Goal: Task Accomplishment & Management: Use online tool/utility

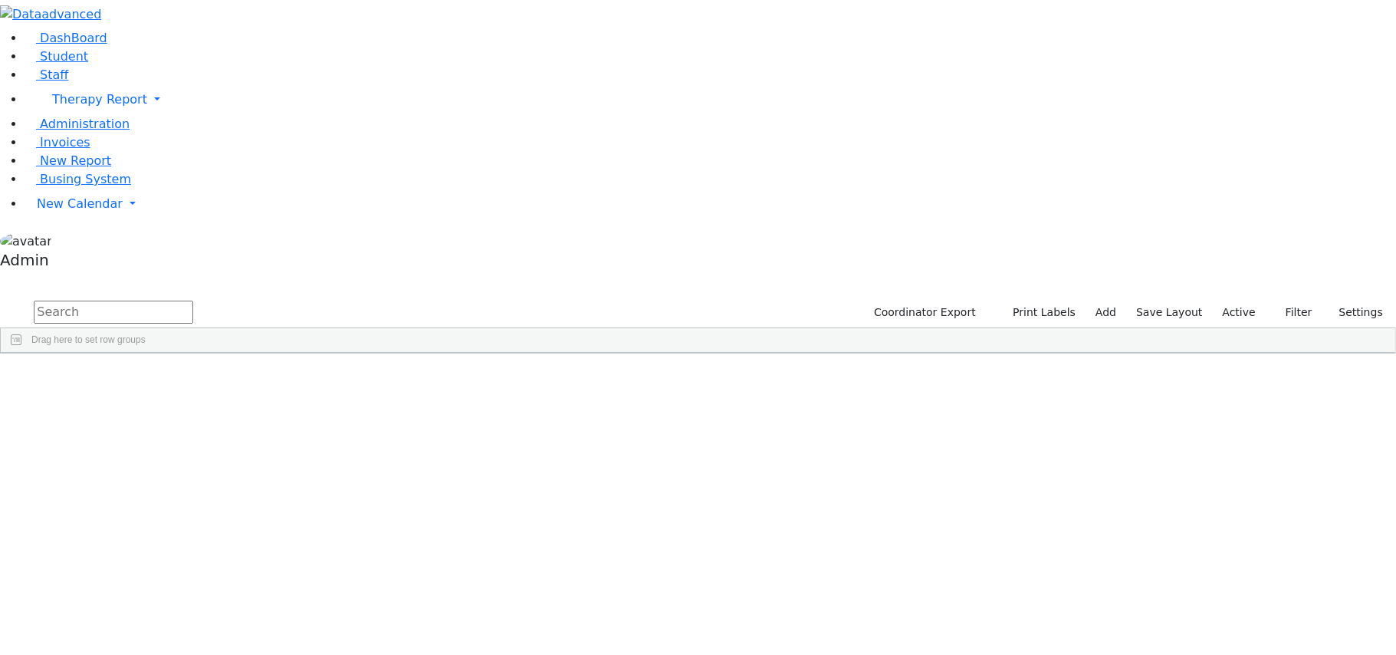
click at [120, 378] on div "[PERSON_NAME]" at bounding box center [60, 388] width 119 height 21
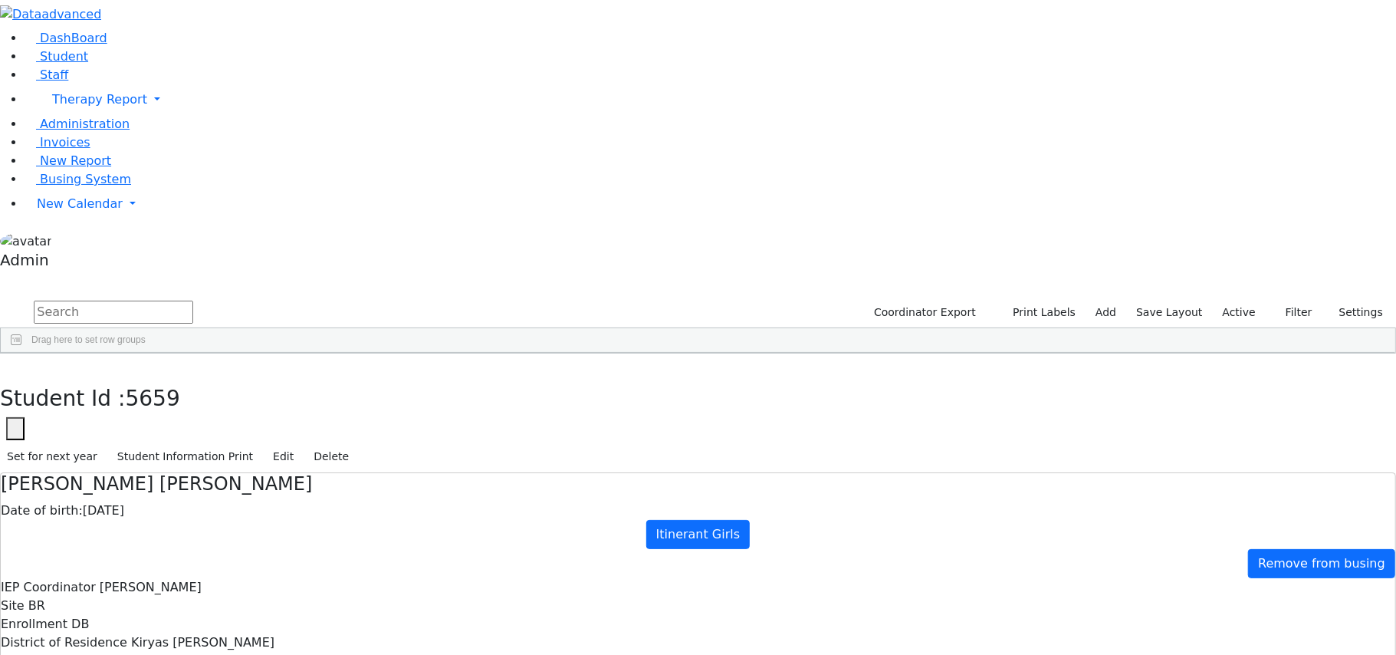
type input "[PERSON_NAME]"
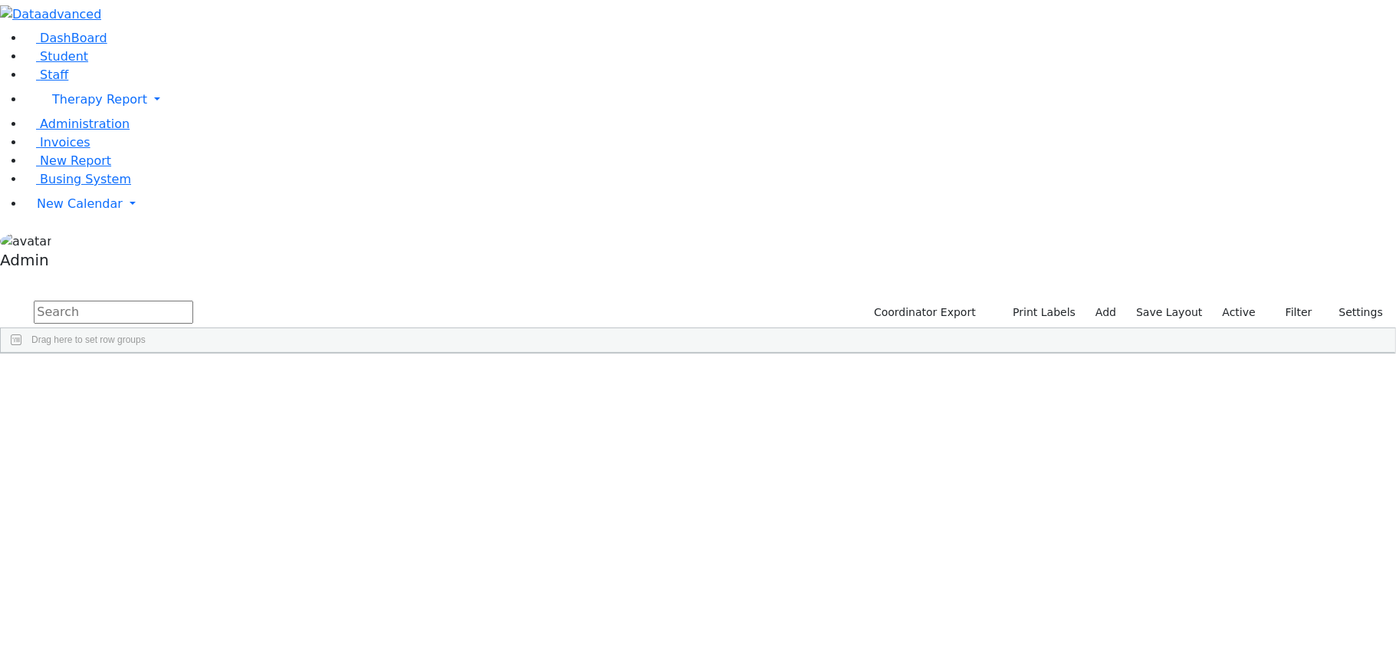
click at [120, 464] on div "Anshin" at bounding box center [60, 474] width 119 height 21
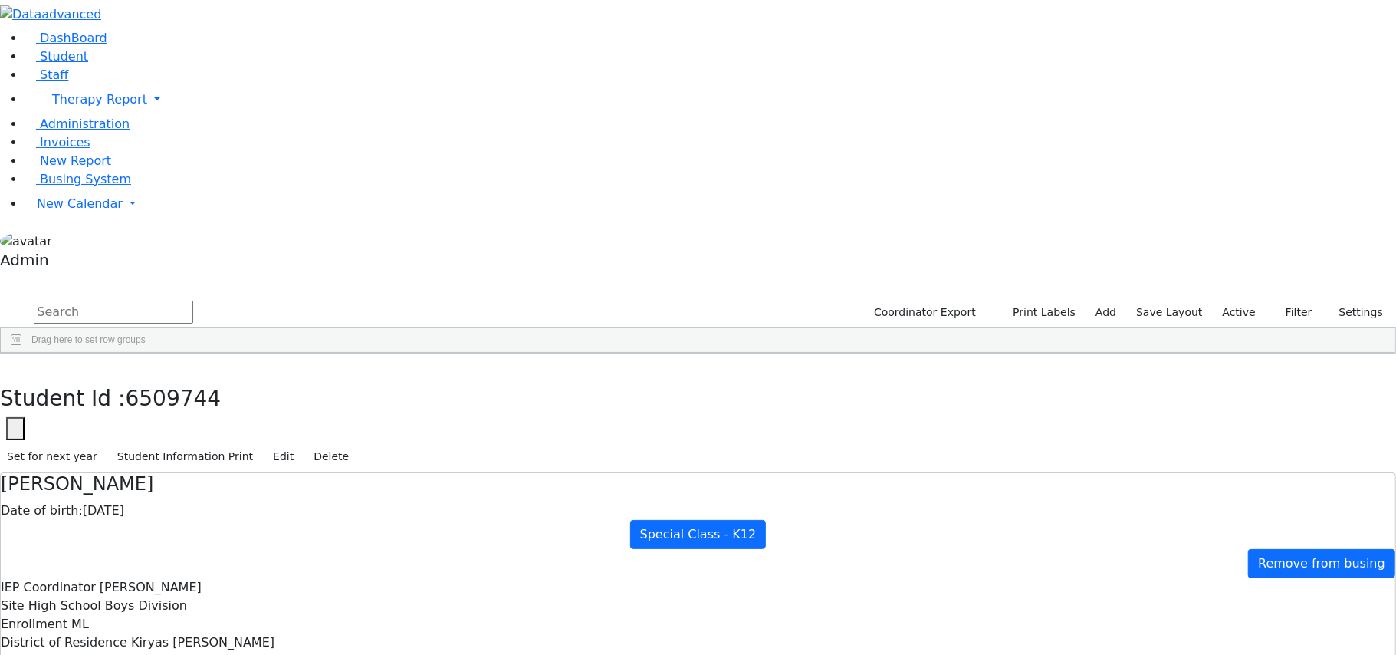
type input "Mrs. Nehana Anshin"
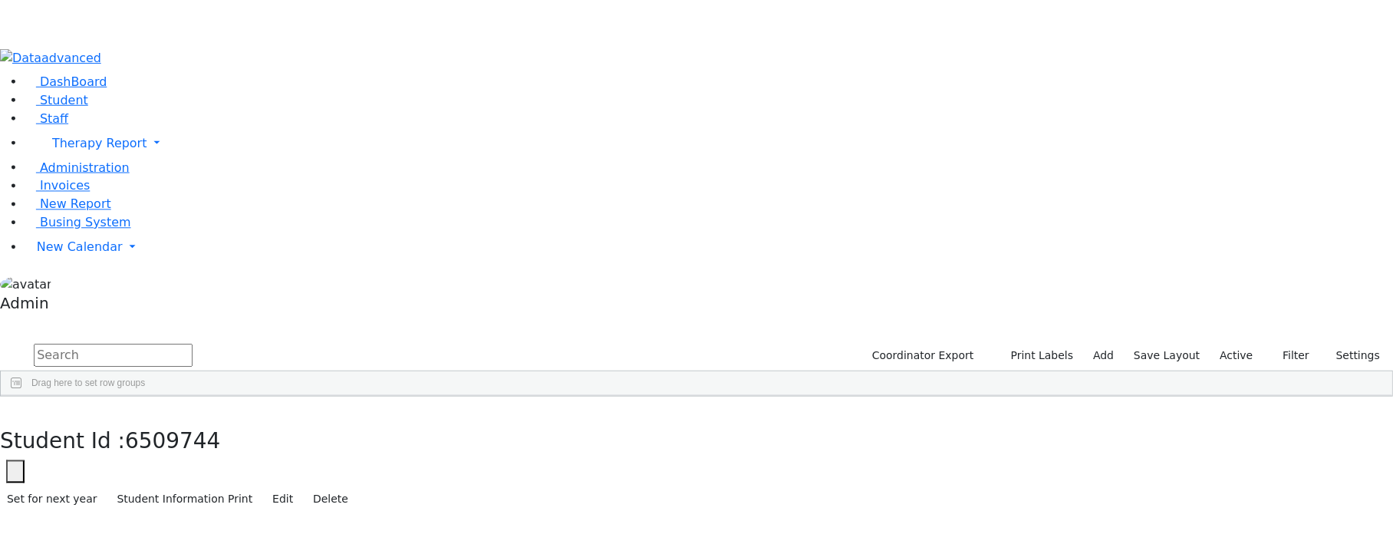
scroll to position [166, 0]
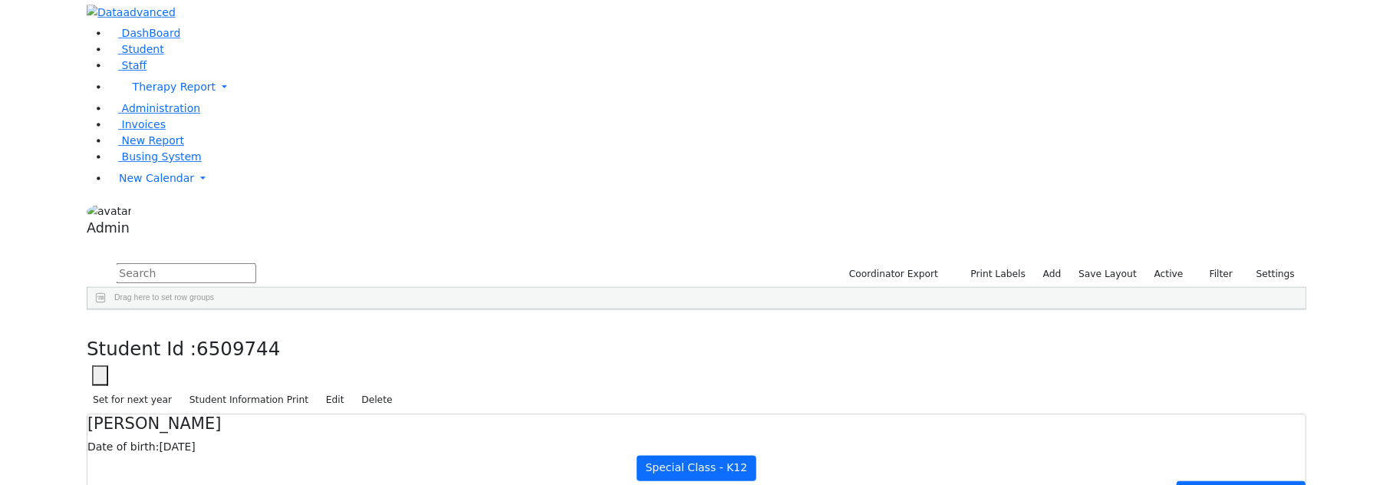
scroll to position [0, 0]
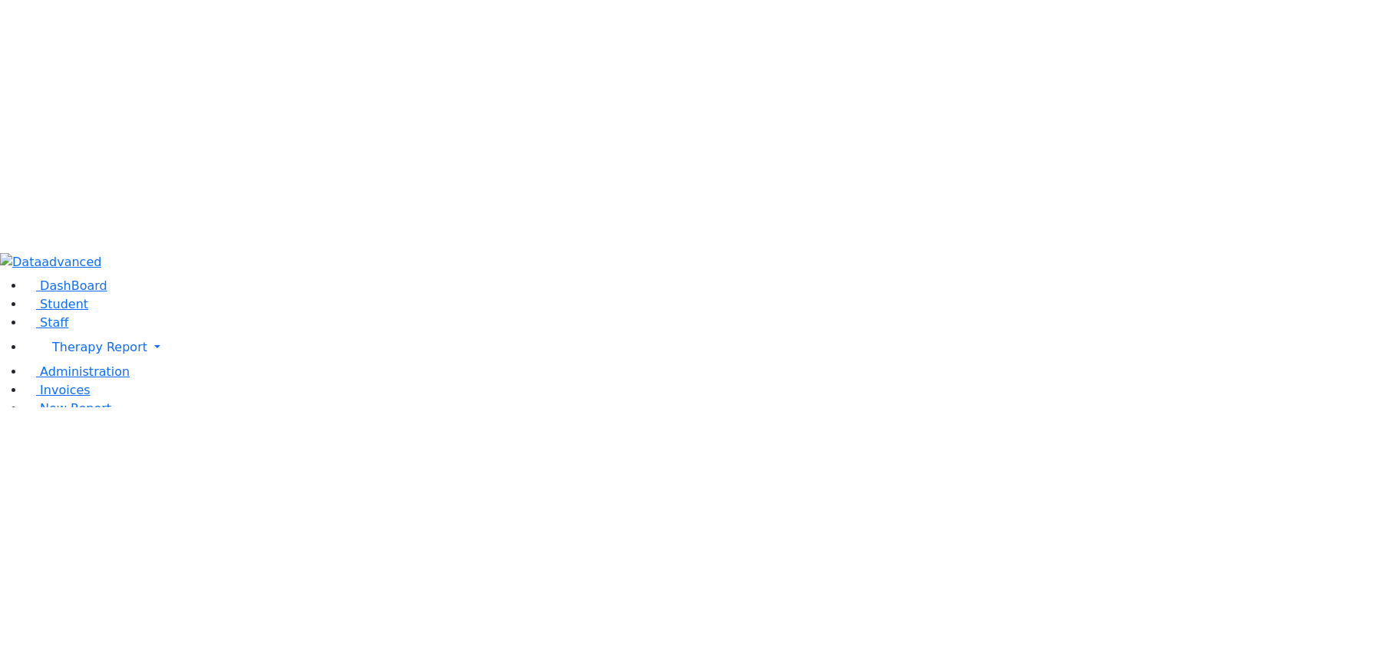
scroll to position [72, 0]
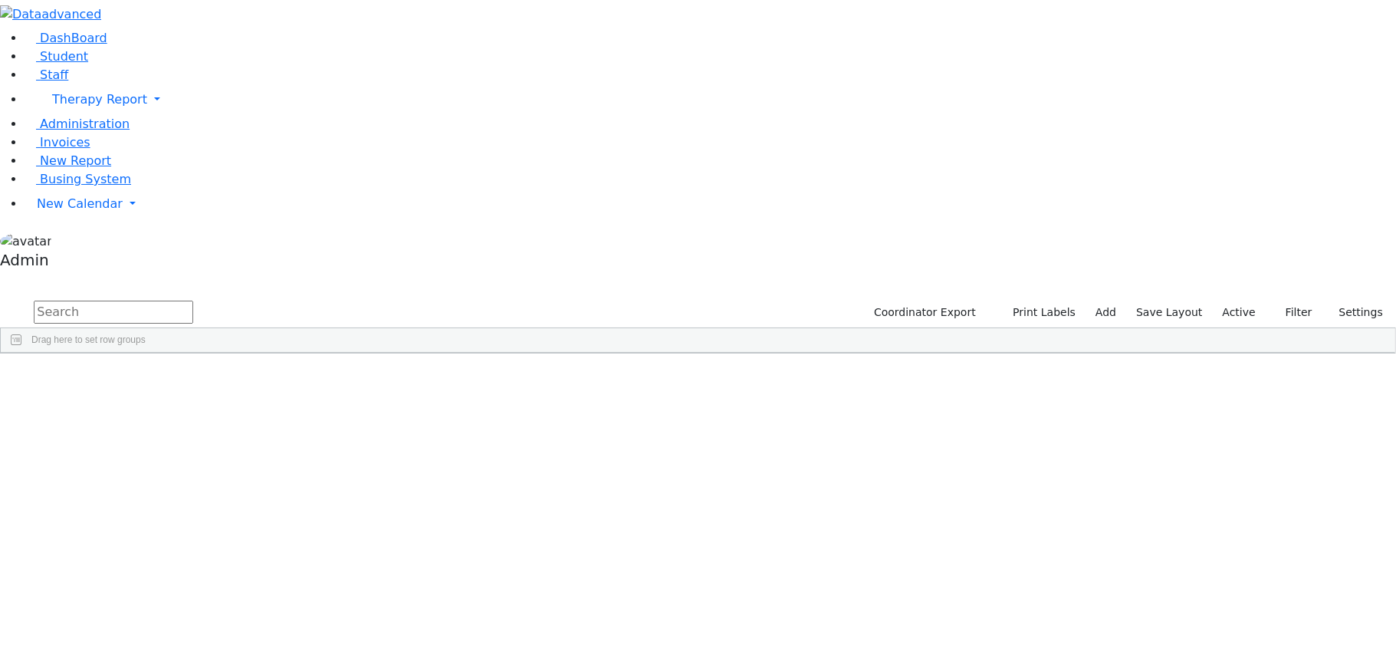
click at [120, 507] on div "[PERSON_NAME]" at bounding box center [60, 517] width 119 height 21
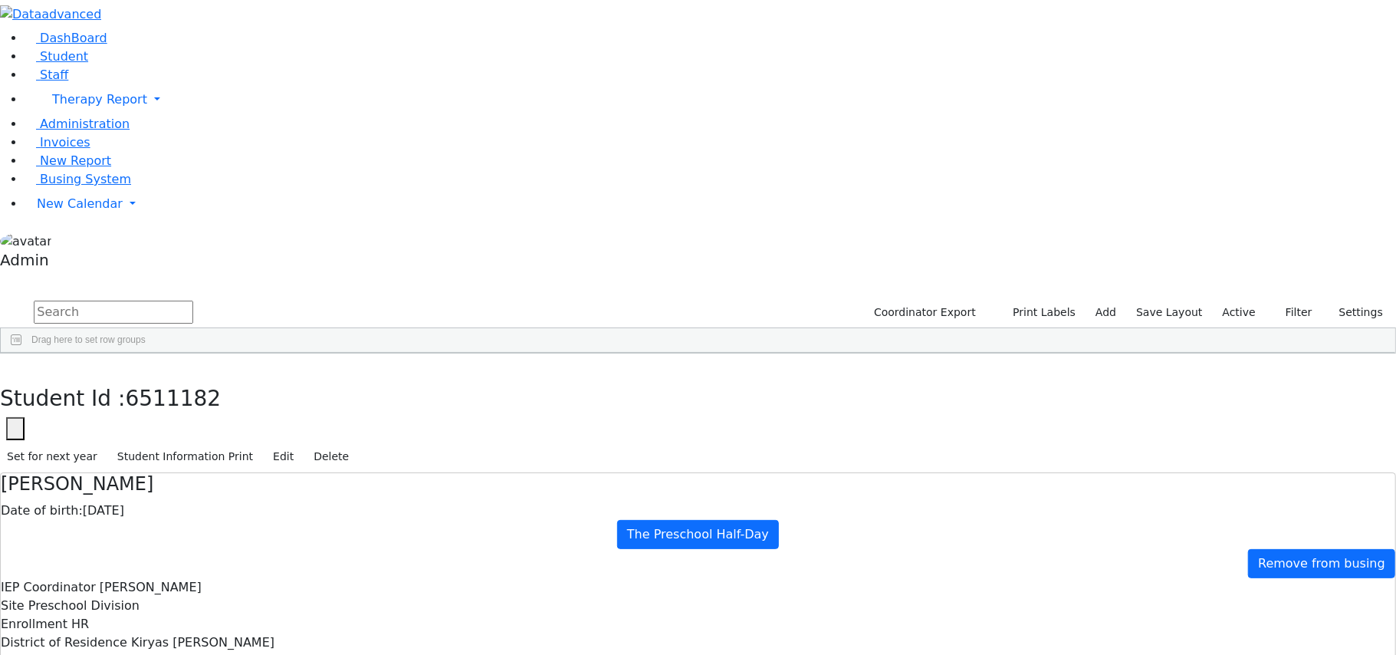
type input "Mrs. Miriam Appel"
